Goal: Transaction & Acquisition: Purchase product/service

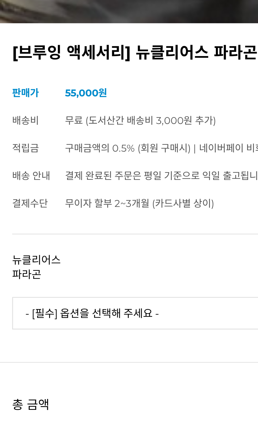
scroll to position [58, 0]
click at [74, 327] on select "- [필수] 옵션을 선택해 주세요 - ------------------- 브루어 세트 V.2 브루어 칠링락 에스프레소 세트 에스프레소 칠링락" at bounding box center [129, 324] width 250 height 11
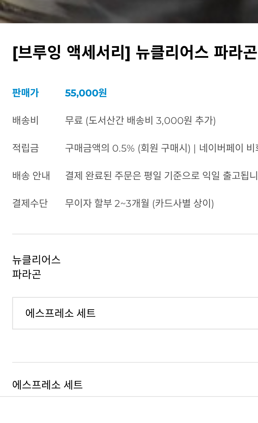
select select "*"
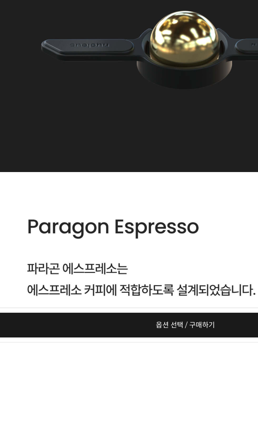
scroll to position [2147, 0]
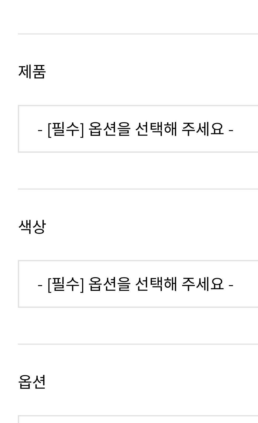
scroll to position [226, 0]
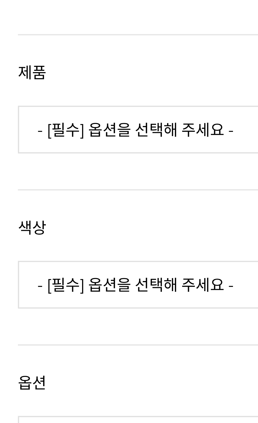
click at [51, 154] on select "- [필수] 옵션을 선택해 주세요 - ------------------- SE PRO 쉐이커 도징퍼널 SE PRO 니들 디스트리뷰터" at bounding box center [129, 151] width 250 height 11
click at [47, 189] on select "- [필수] 옵션을 선택해 주세요 - -------------------" at bounding box center [129, 185] width 250 height 11
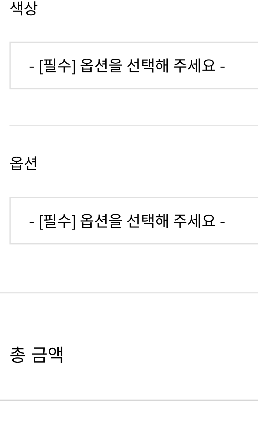
click at [49, 221] on select "- [필수] 옵션을 선택해 주세요 - -------------------" at bounding box center [129, 219] width 250 height 11
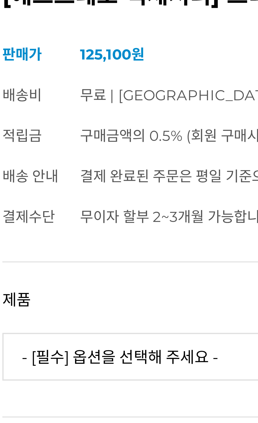
click at [41, 153] on select "- [필수] 옵션을 선택해 주세요 - ------------------- SE PRO 쉐이커 도징퍼널 SE PRO 니들 디스트리뷰터" at bounding box center [129, 151] width 250 height 11
select select "SE PRO 니들 디스트리뷰터"
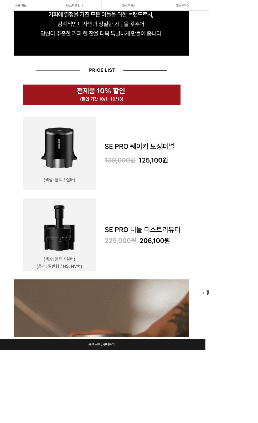
scroll to position [922, 0]
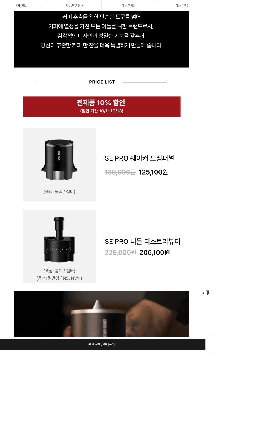
click at [90, 203] on img at bounding box center [129, 4] width 211 height 692
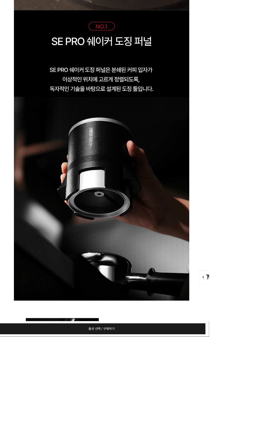
scroll to position [1521, 0]
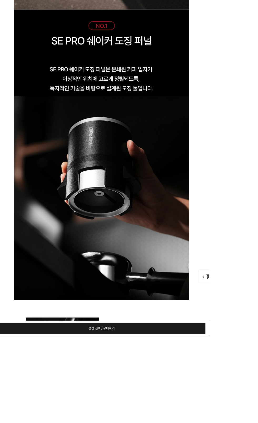
click at [85, 423] on img at bounding box center [129, 360] width 211 height 658
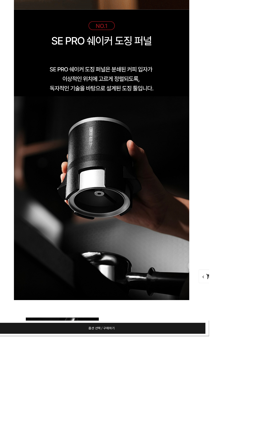
click at [95, 423] on img at bounding box center [129, 360] width 211 height 658
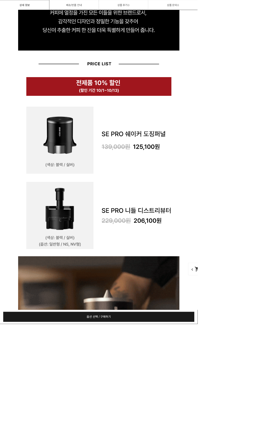
scroll to position [984, 0]
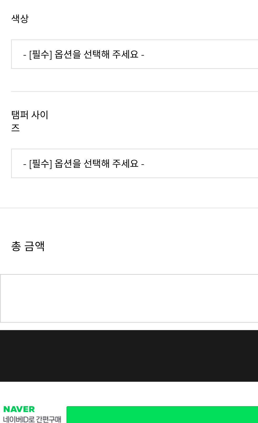
scroll to position [205, 0]
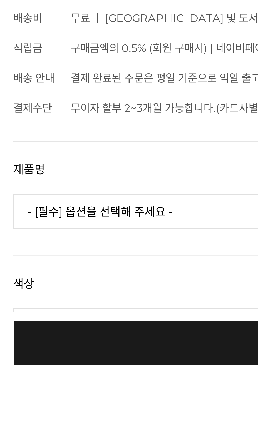
scroll to position [3, 0]
click at [64, 378] on select "- [필수] 옵션을 선택해 주세요 - ------------------- 일시 품절 (재입고 예정) MINI [품절] Q1 [품절] Q2 [품…" at bounding box center [129, 374] width 250 height 11
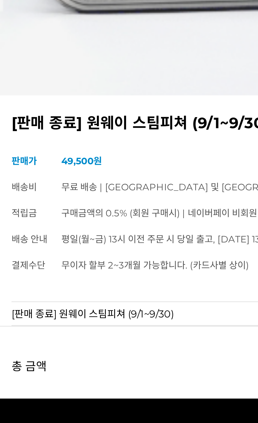
scroll to position [123, 0]
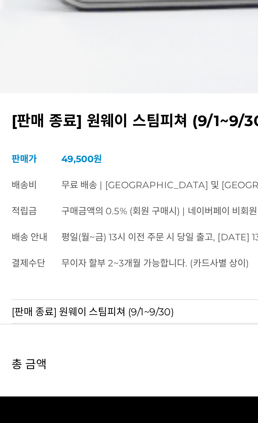
click at [73, 242] on td "[판매 종료] 원웨이 스팀피쳐 (9/1~9/30)" at bounding box center [61, 240] width 115 height 8
click at [66, 243] on td "[판매 종료] 원웨이 스팀피쳐 (9/1~9/30)" at bounding box center [61, 240] width 115 height 8
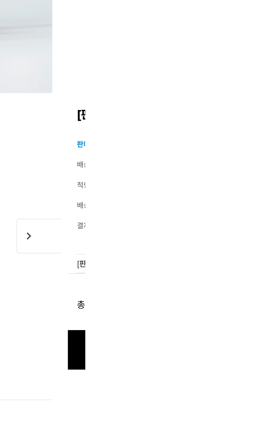
scroll to position [209, 14]
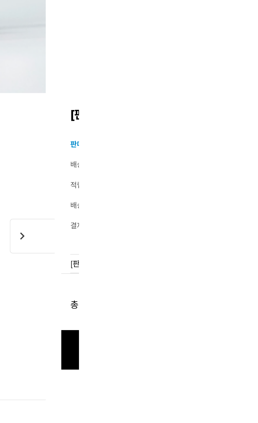
click at [238, 101] on div "[판매 종료] 원웨이 스팀피쳐 (9/1~9/30) (해외배송 가능 상품) chevron_right 기본 정보 상품명 [판매 종료] 원웨이 스팀…" at bounding box center [115, 11] width 258 height 379
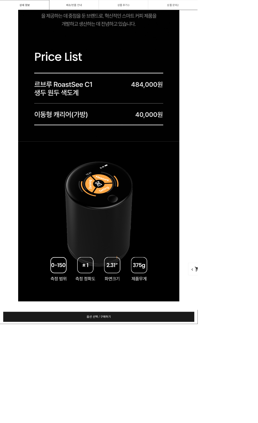
scroll to position [792, 0]
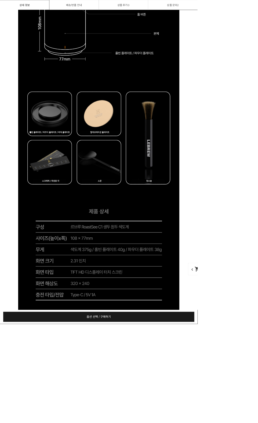
scroll to position [2341, 0]
